Goal: Information Seeking & Learning: Check status

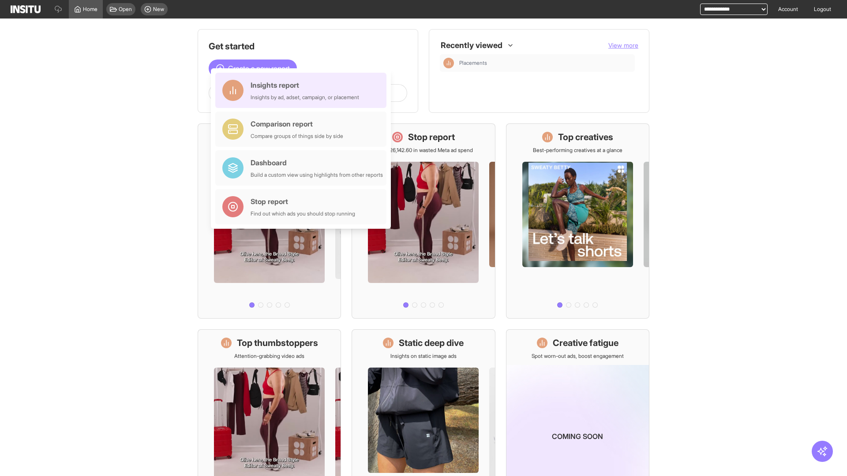
click at [303, 90] on div "Insights report Insights by ad, adset, campaign, or placement" at bounding box center [304, 90] width 108 height 21
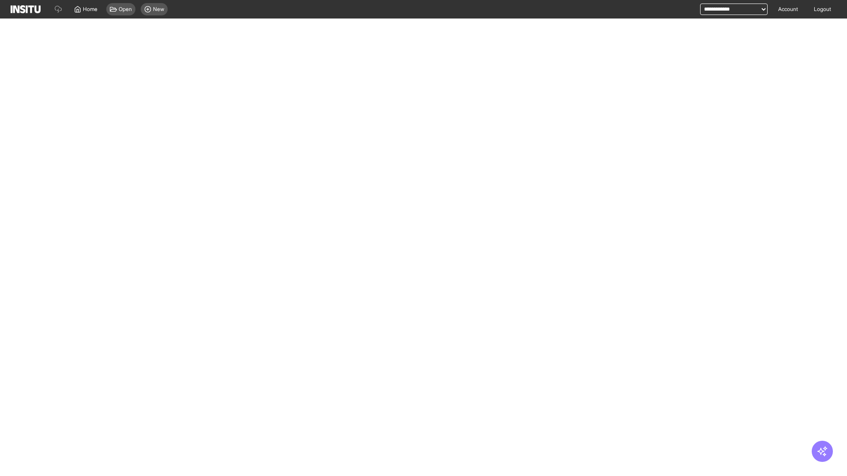
select select "**"
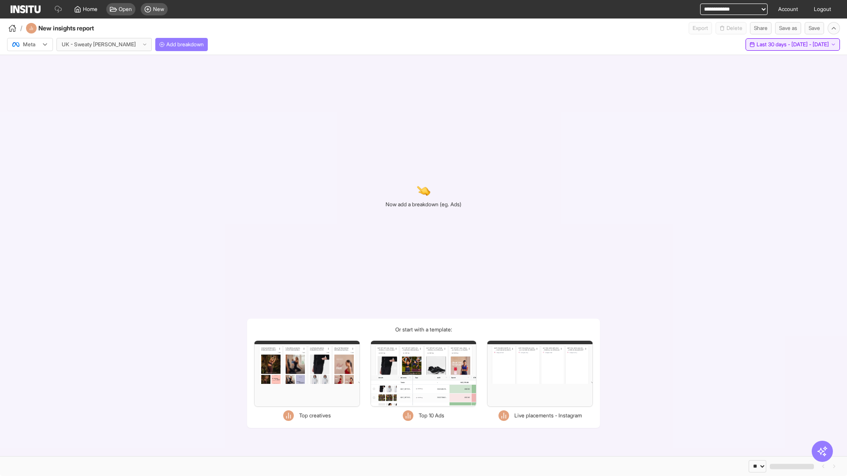
click at [773, 45] on span "Last 30 days - [DATE] - [DATE]" at bounding box center [792, 44] width 72 height 7
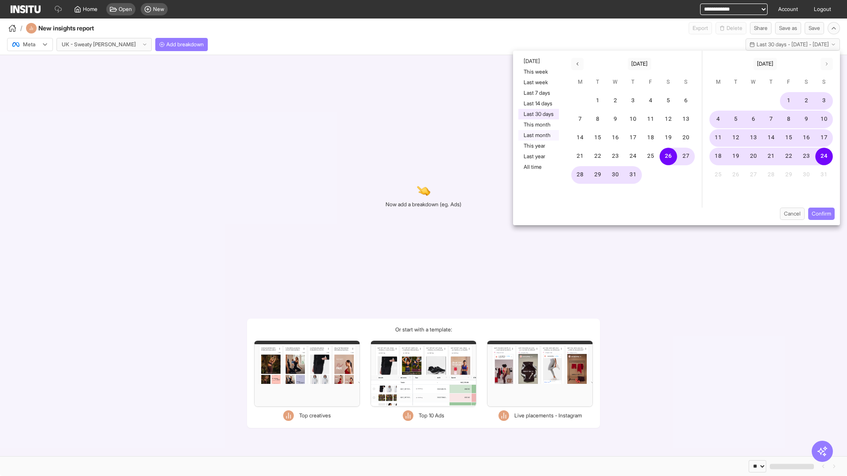
click at [538, 135] on button "Last month" at bounding box center [538, 135] width 41 height 11
